Goal: Navigation & Orientation: Find specific page/section

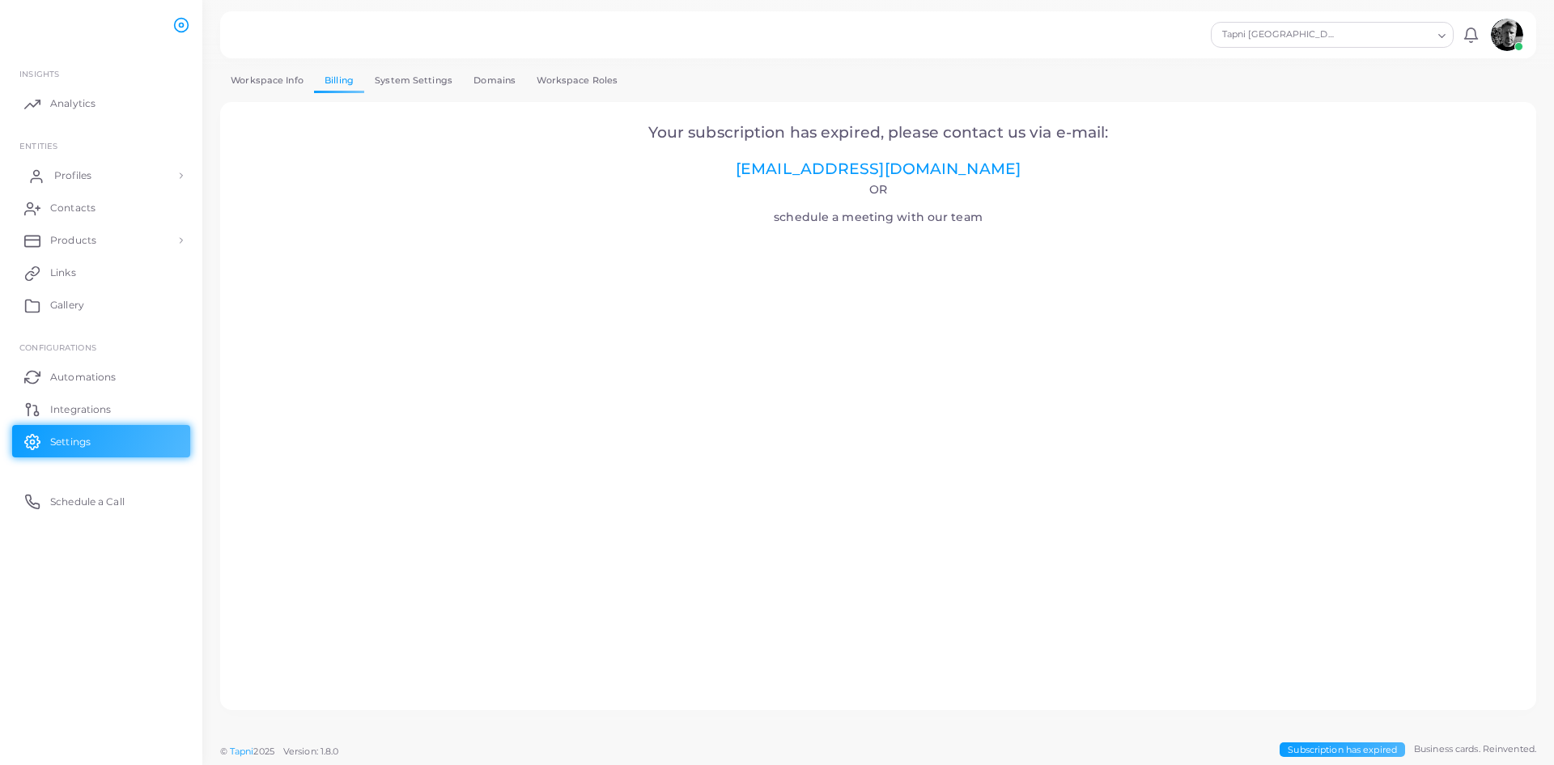
click at [81, 175] on span "Profiles" at bounding box center [72, 175] width 37 height 15
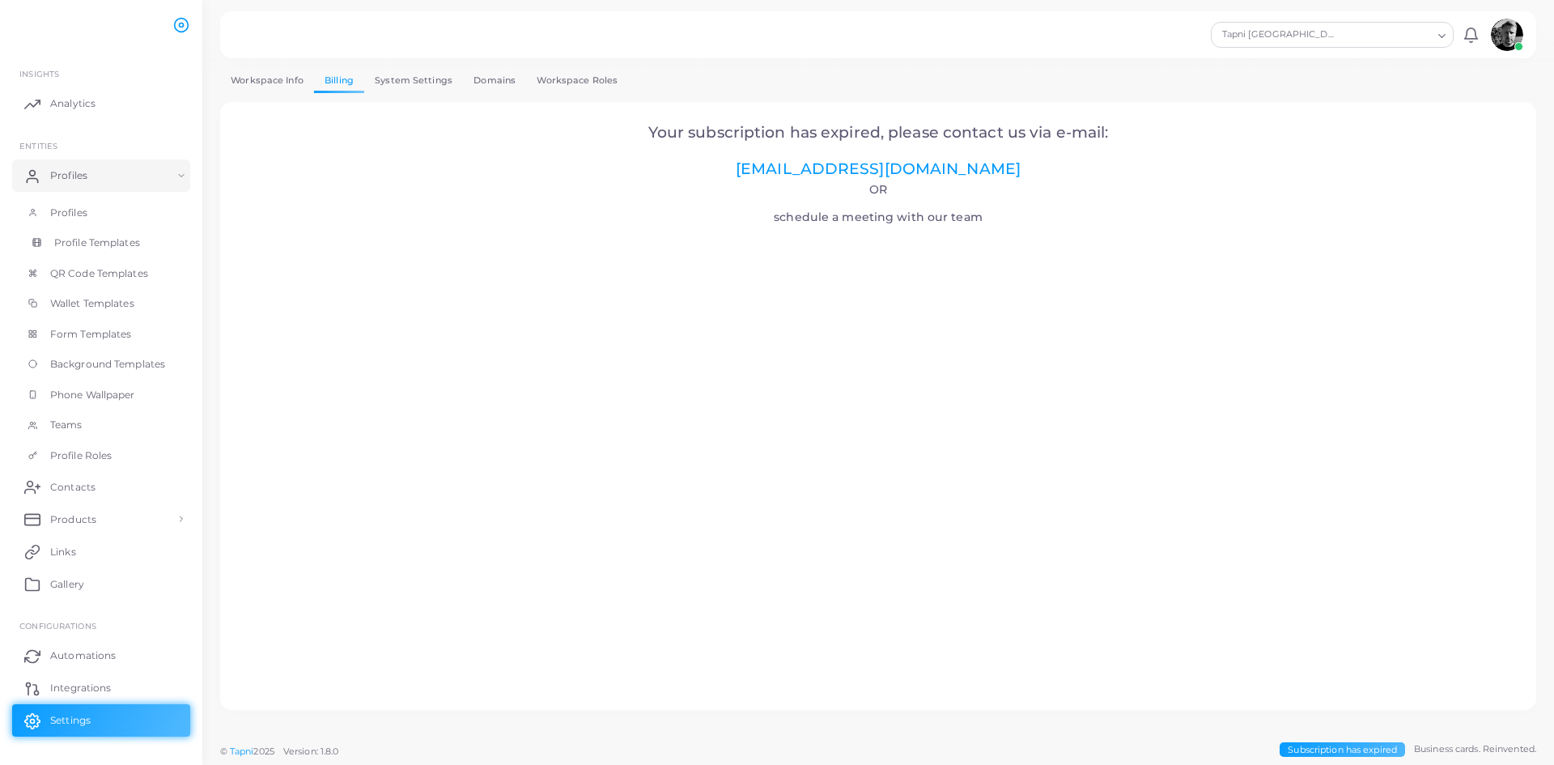
click at [92, 244] on span "Profile Templates" at bounding box center [97, 243] width 86 height 15
click at [62, 176] on span "Profiles" at bounding box center [72, 175] width 37 height 15
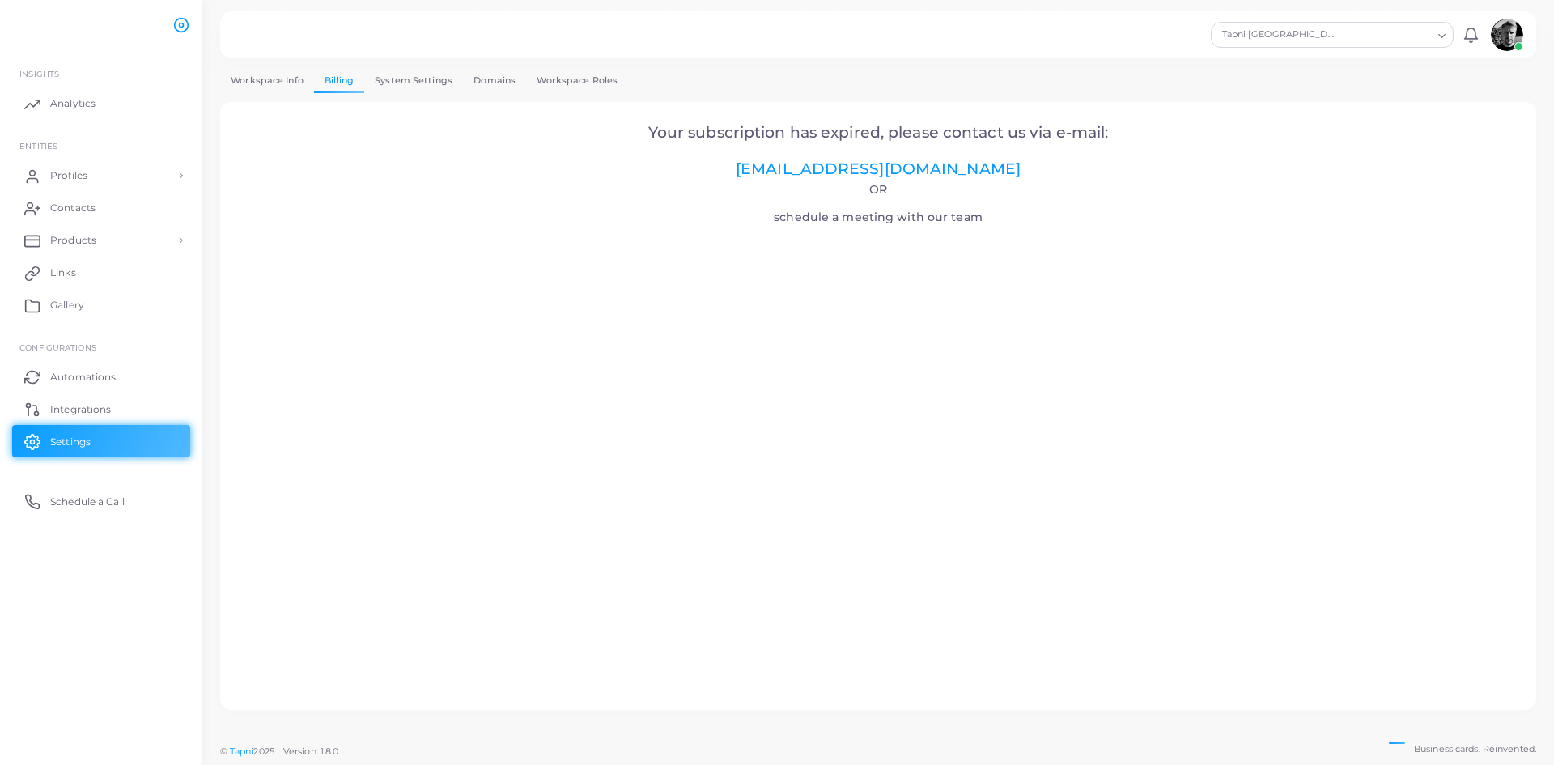
click at [257, 83] on link "Workspace Info" at bounding box center [267, 80] width 94 height 23
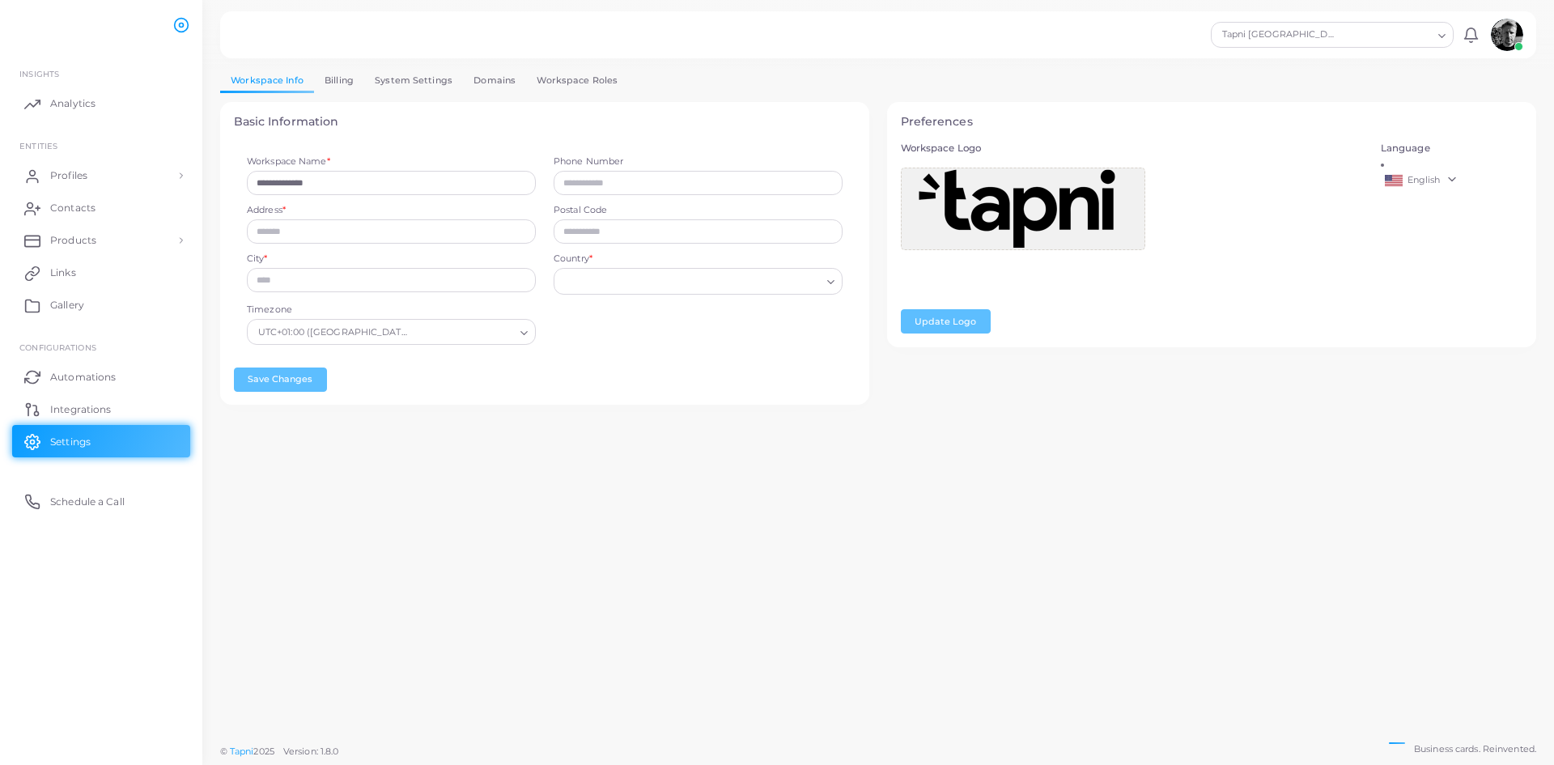
click at [348, 80] on link "Billing" at bounding box center [339, 80] width 50 height 23
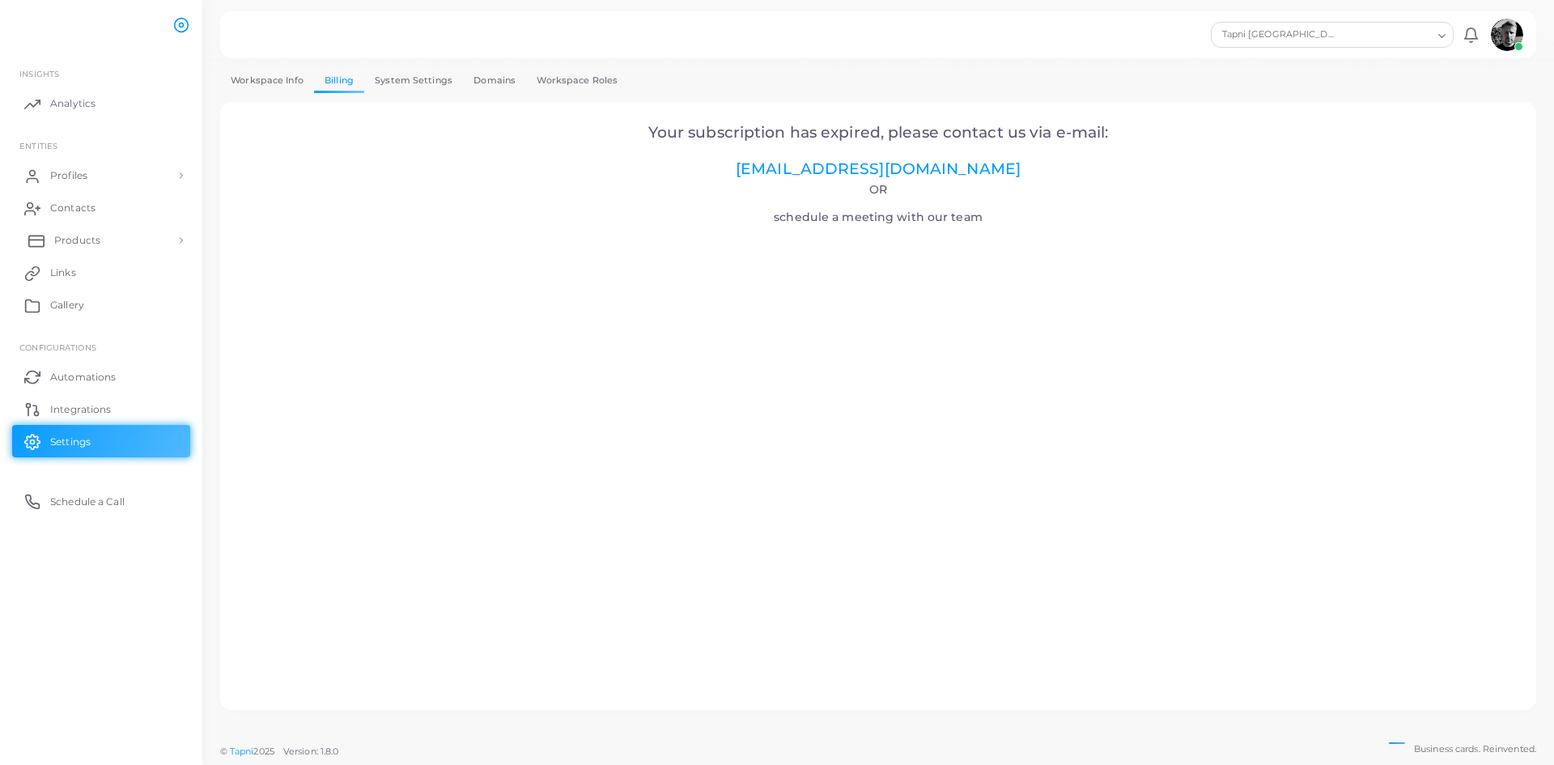
click at [66, 243] on span "Products" at bounding box center [77, 240] width 46 height 15
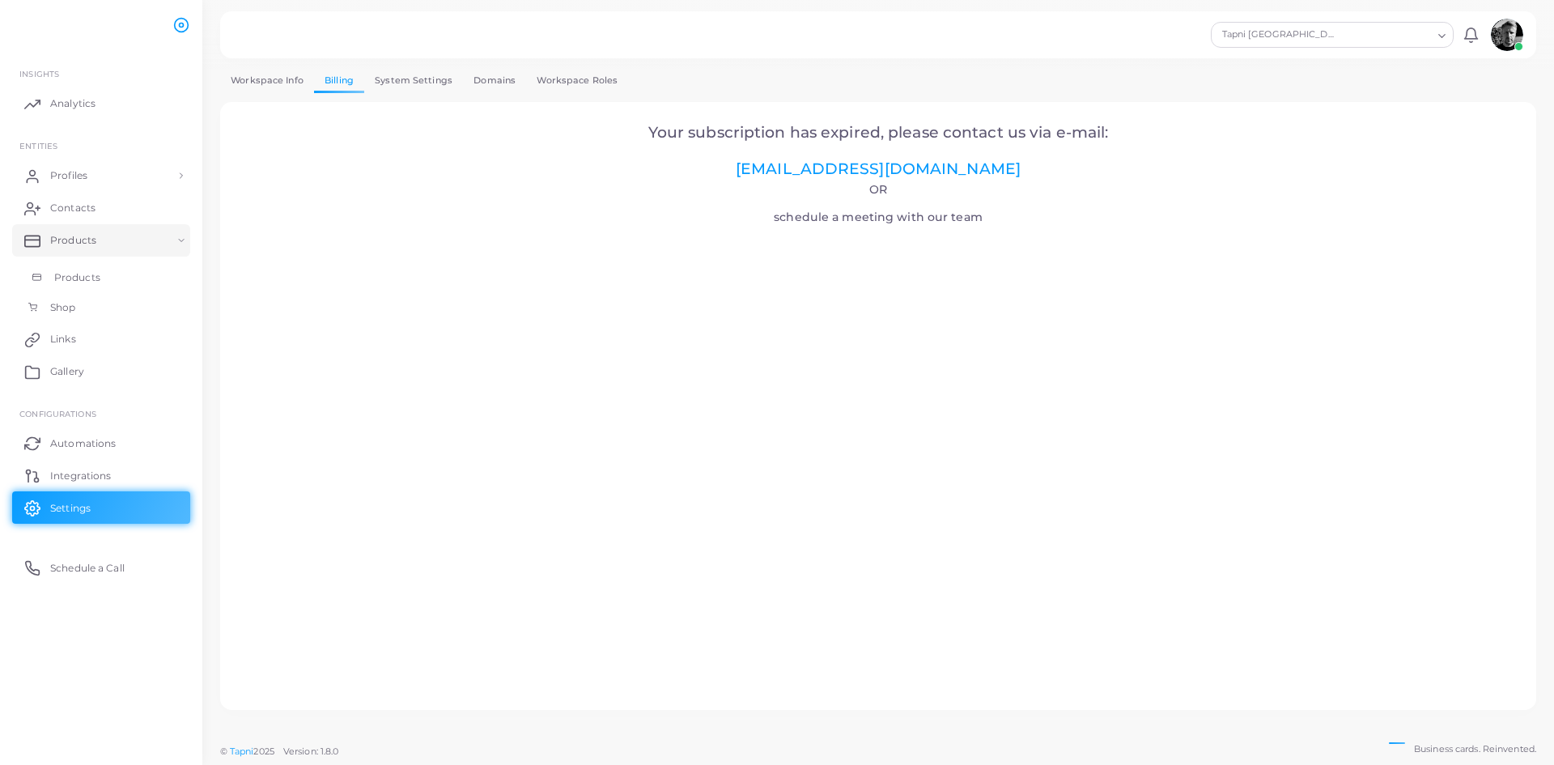
click at [67, 281] on span "Products" at bounding box center [77, 277] width 46 height 15
click at [63, 179] on span "Profiles" at bounding box center [72, 175] width 37 height 15
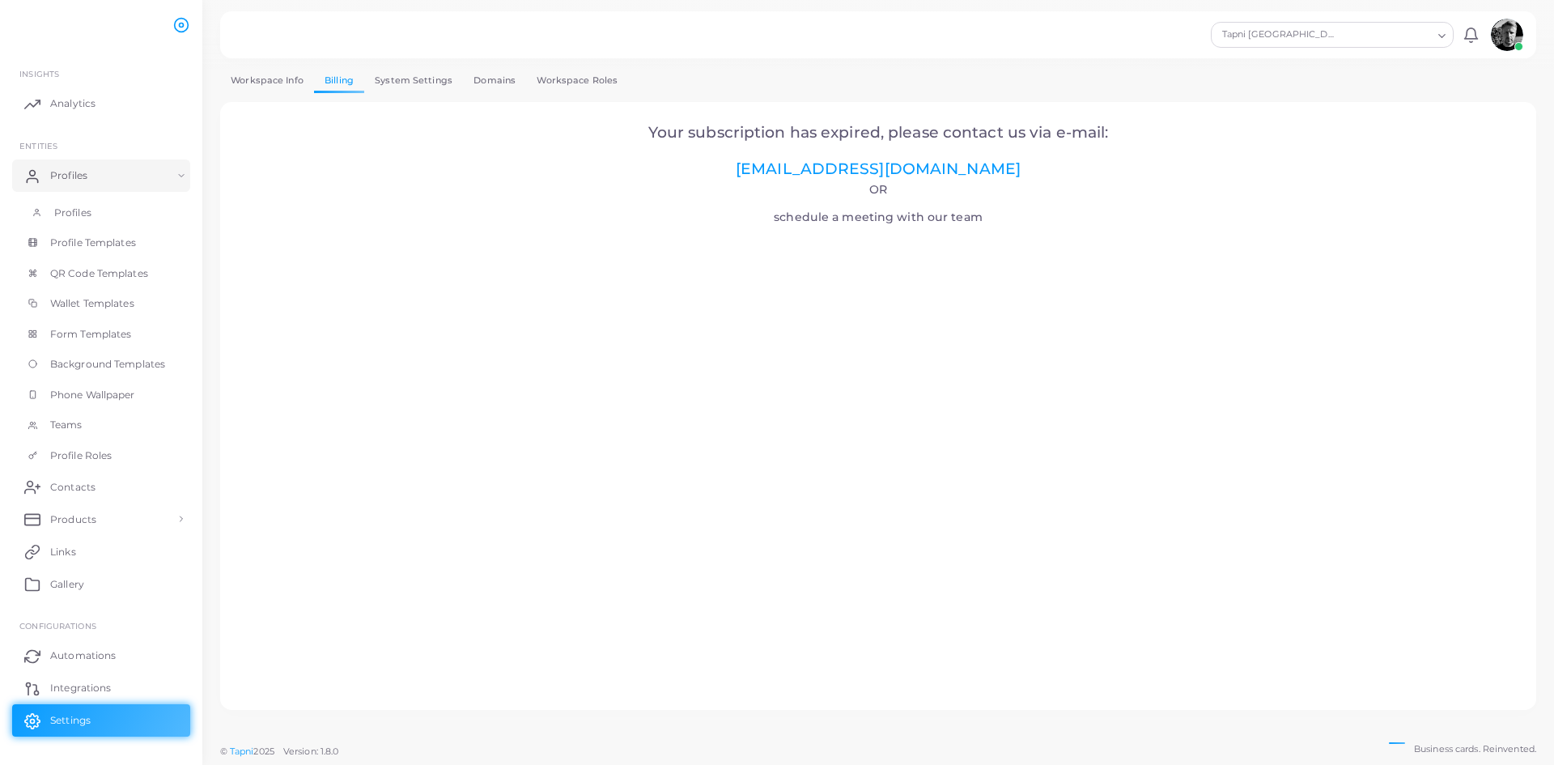
click at [67, 215] on span "Profiles" at bounding box center [72, 213] width 37 height 15
click at [89, 185] on link "Profiles" at bounding box center [101, 175] width 178 height 32
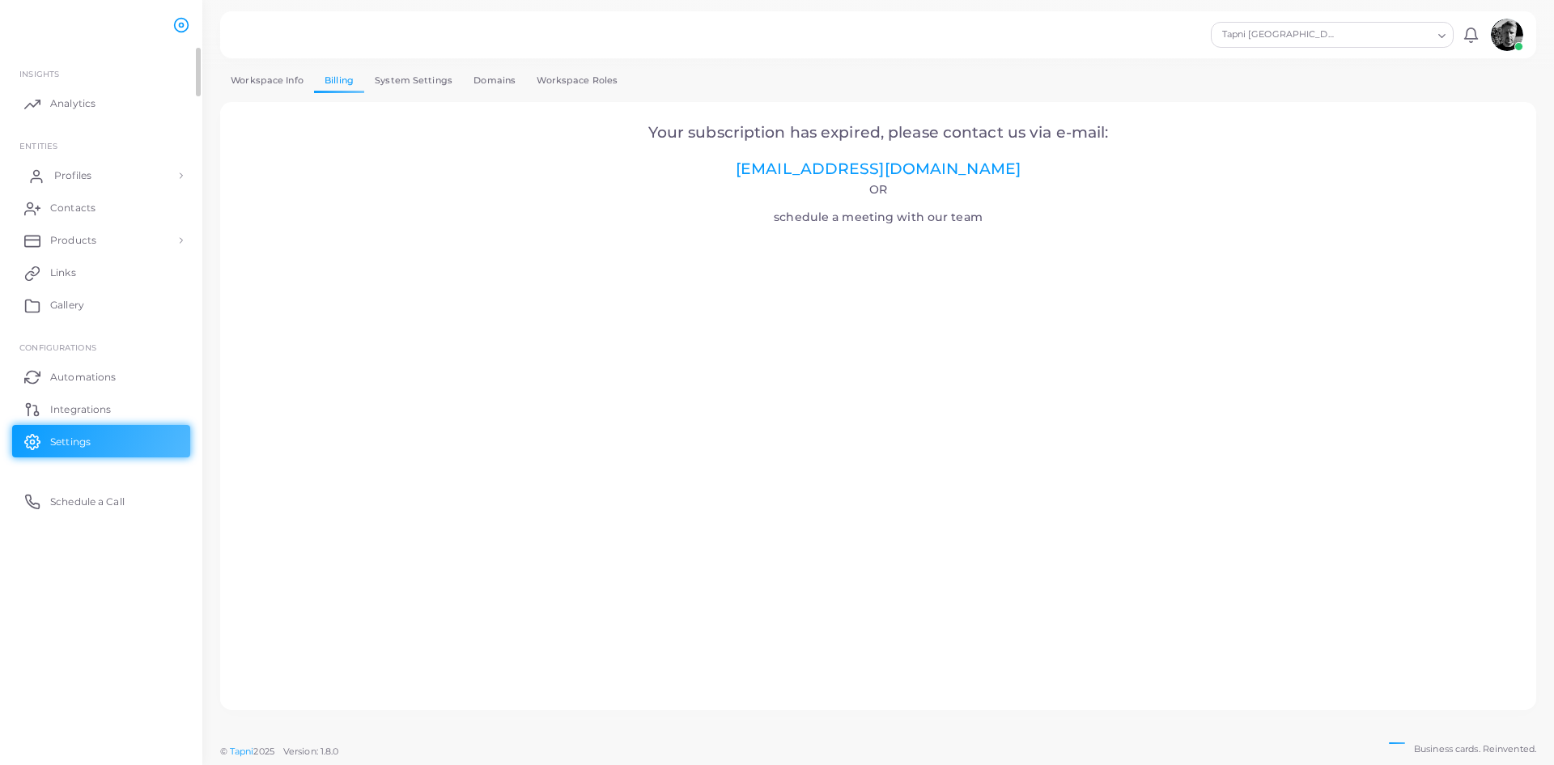
click at [89, 185] on link "Profiles" at bounding box center [101, 175] width 178 height 32
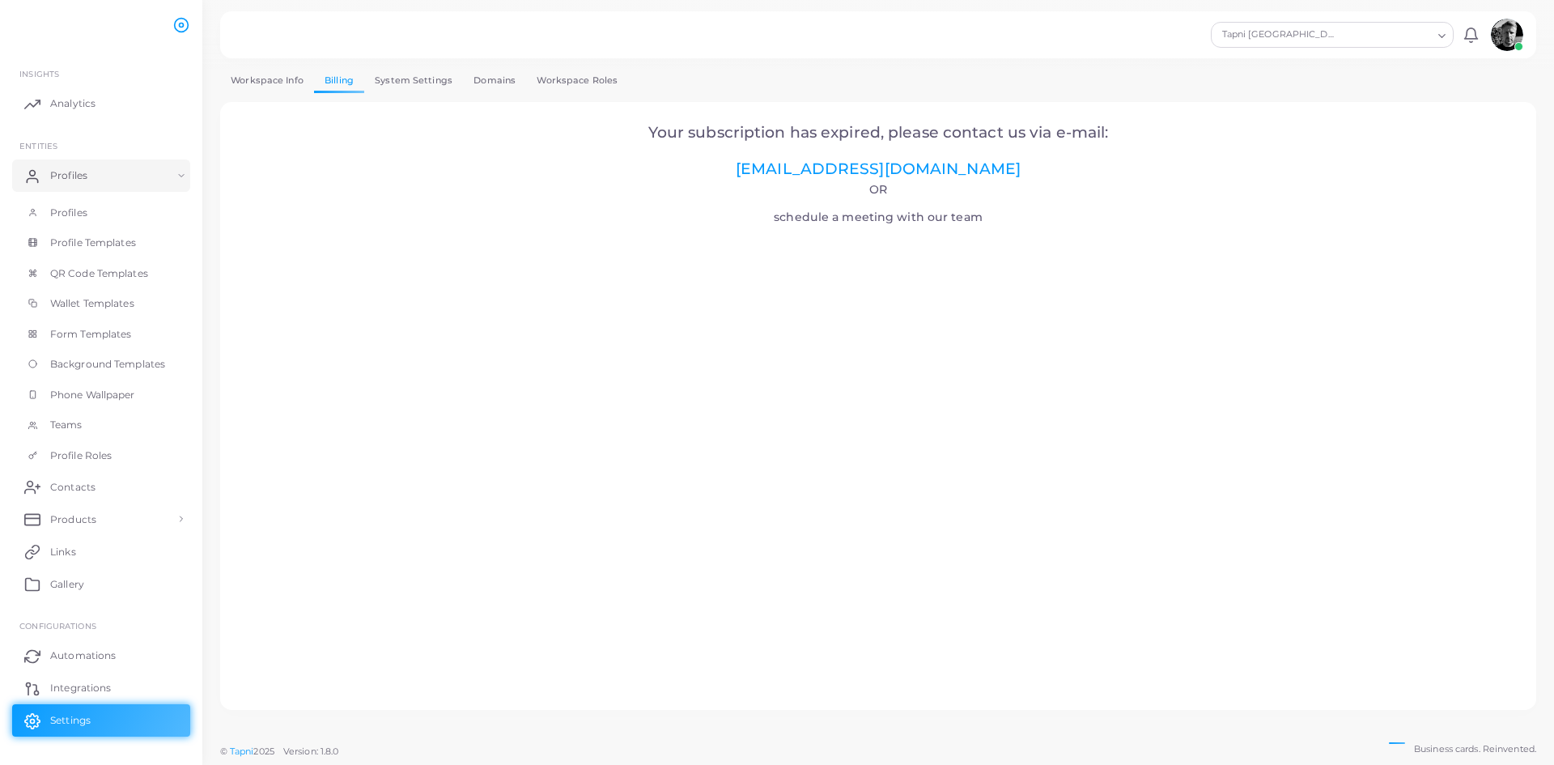
click at [258, 81] on link "Workspace Info" at bounding box center [267, 80] width 94 height 23
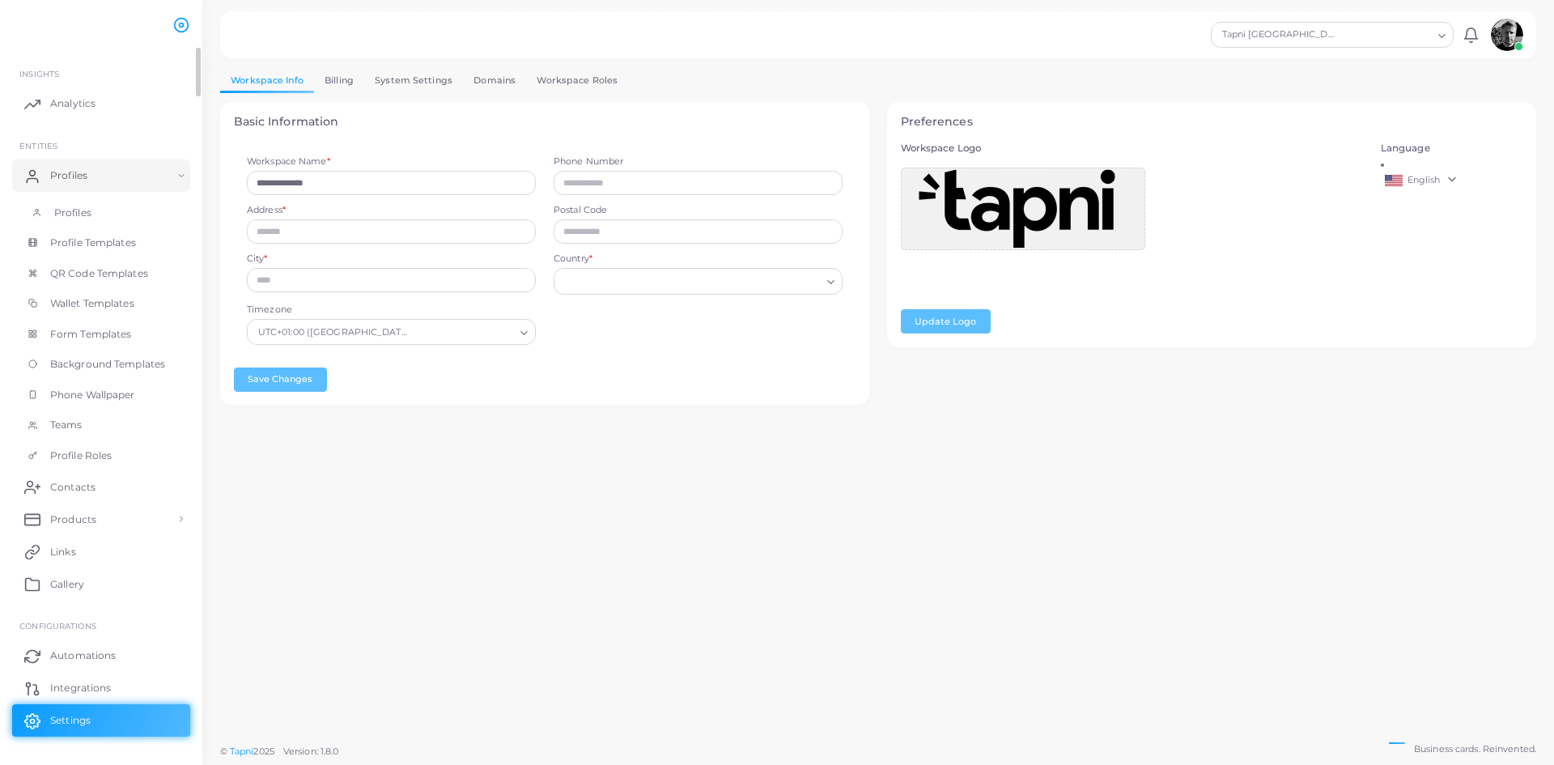
click at [74, 209] on span "Profiles" at bounding box center [72, 213] width 37 height 15
